Goal: Transaction & Acquisition: Purchase product/service

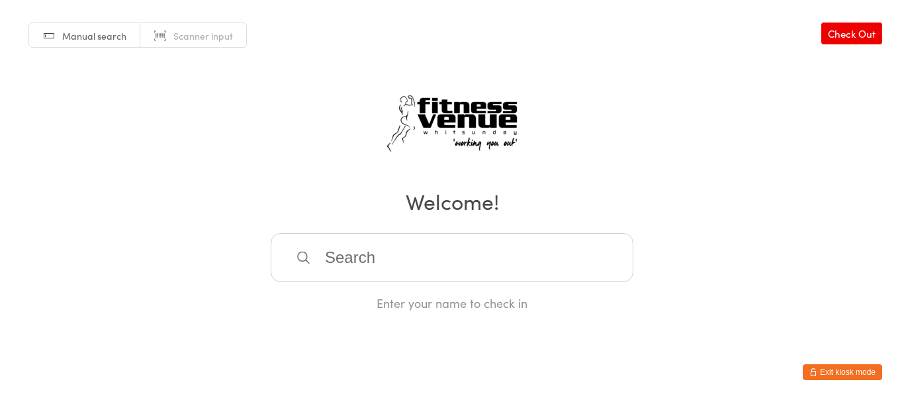
click at [826, 372] on button "Exit kiosk mode" at bounding box center [841, 372] width 79 height 16
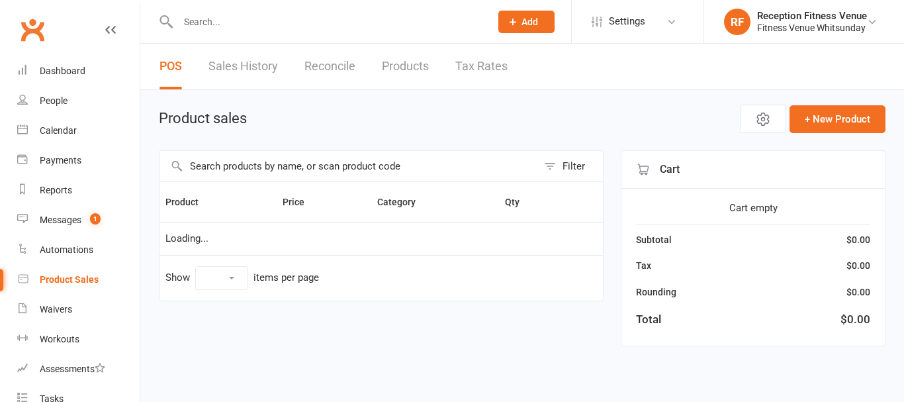
select select "100"
drag, startPoint x: 223, startPoint y: 161, endPoint x: 204, endPoint y: 151, distance: 20.7
click at [222, 161] on input "text" at bounding box center [348, 166] width 378 height 30
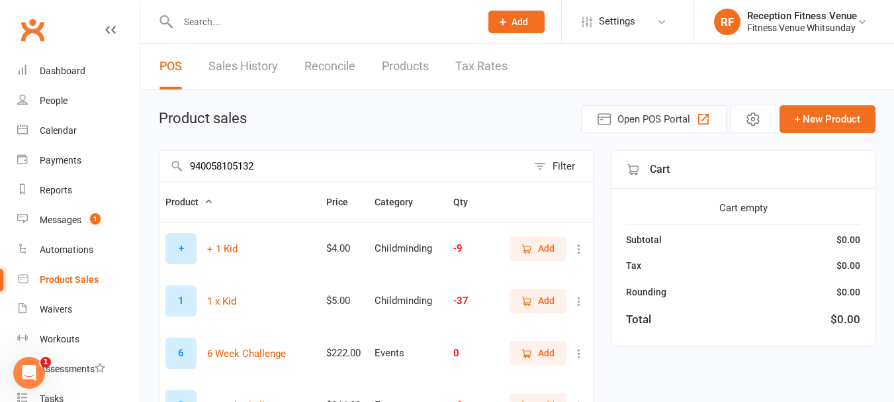
type input "9400581051322"
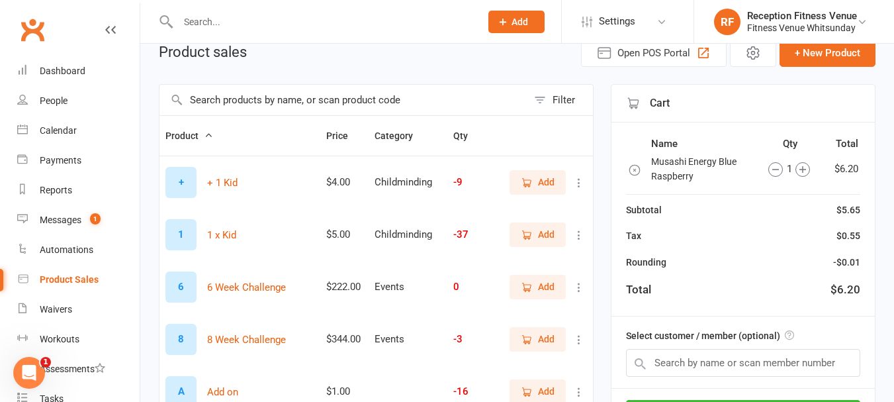
scroll to position [529, 0]
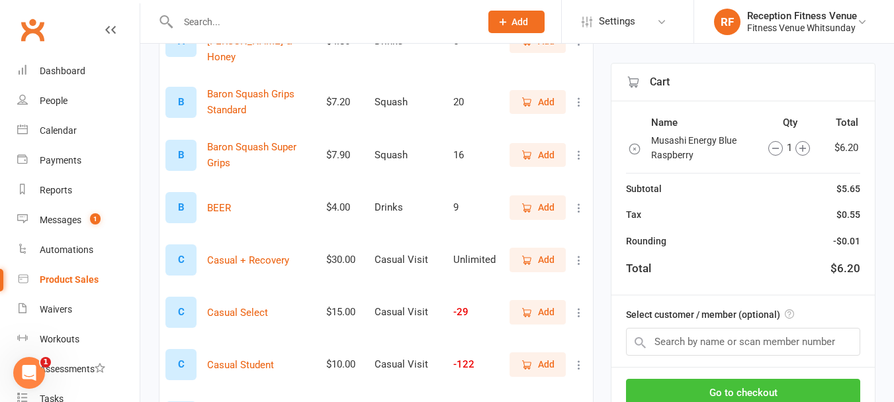
click at [796, 394] on button "Go to checkout" at bounding box center [743, 392] width 234 height 28
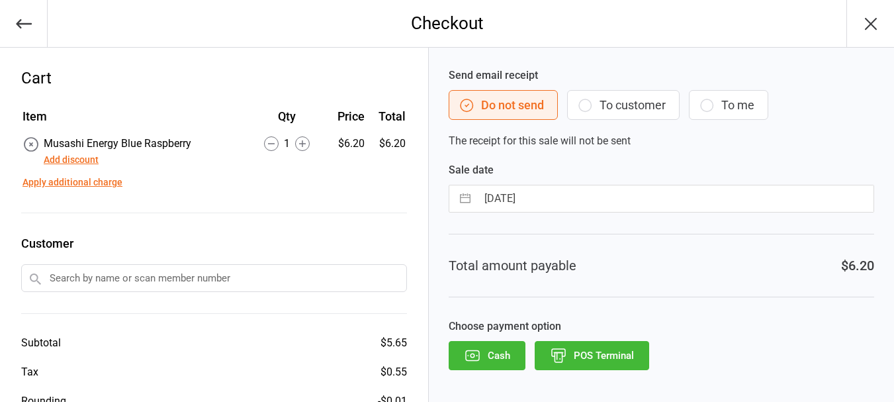
click at [588, 354] on button "POS Terminal" at bounding box center [592, 355] width 114 height 29
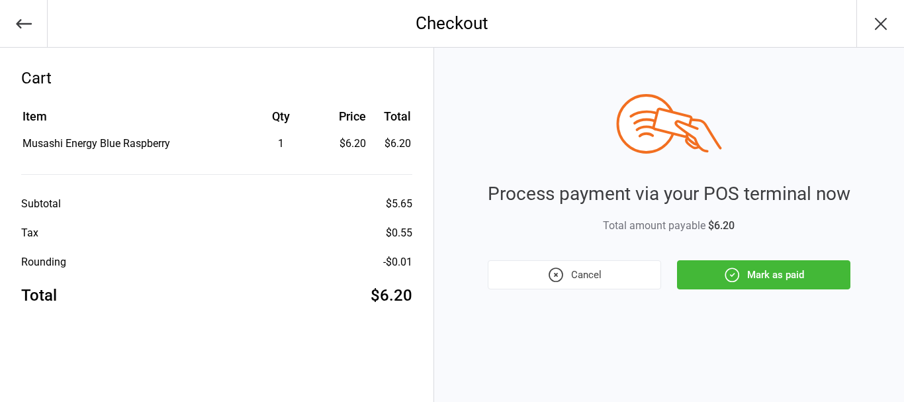
click at [740, 269] on icon "button" at bounding box center [731, 274] width 17 height 17
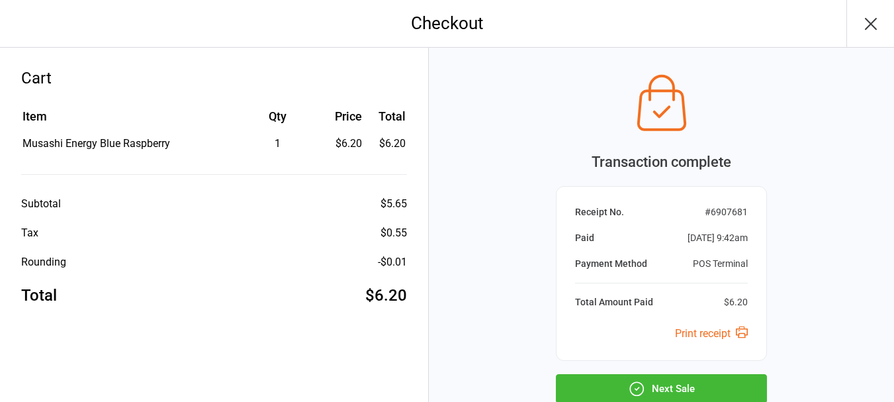
click at [703, 380] on button "Next Sale" at bounding box center [661, 388] width 211 height 29
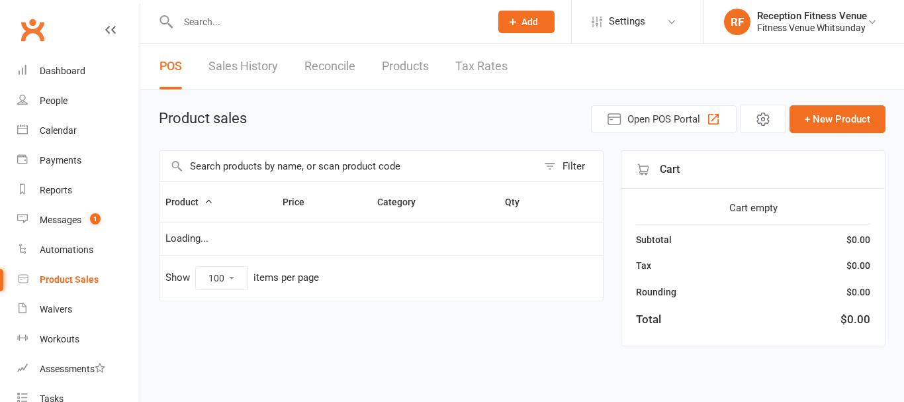
select select "100"
click at [44, 121] on link "Calendar" at bounding box center [78, 131] width 122 height 30
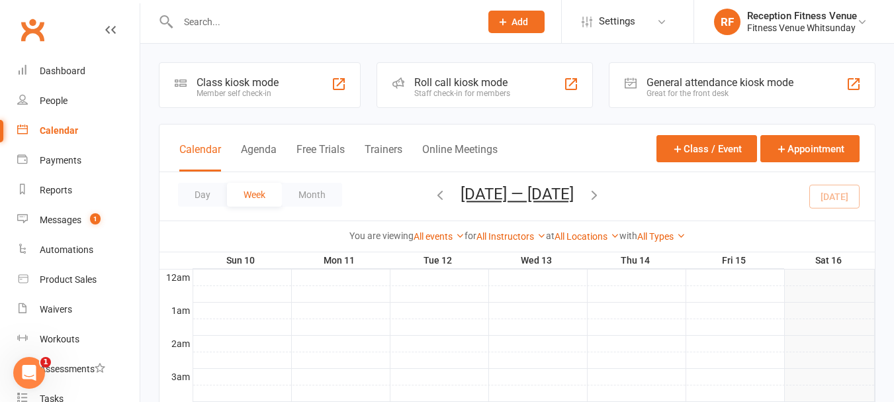
click at [661, 83] on div "General attendance kiosk mode" at bounding box center [719, 82] width 147 height 13
